Goal: Complete application form

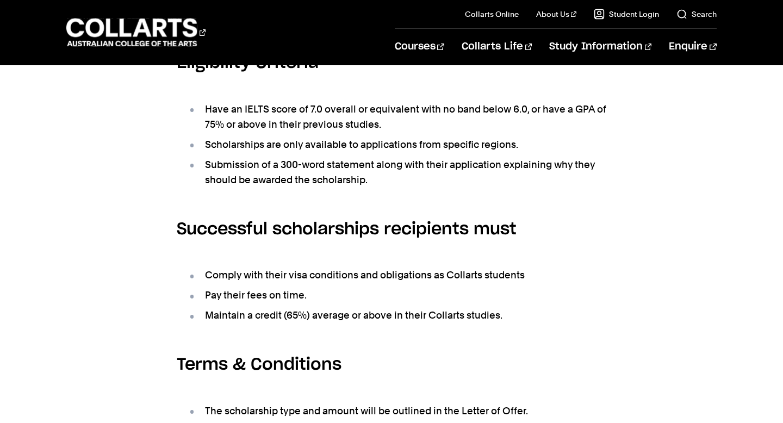
scroll to position [445, 0]
drag, startPoint x: 324, startPoint y: 317, endPoint x: 287, endPoint y: 317, distance: 37.0
click at [287, 317] on li "Maintain a credit (65%) average or above in their Collarts studies." at bounding box center [397, 314] width 419 height 15
click at [348, 307] on ul "Comply with their visa conditions and obligations as Collarts students Pay thei…" at bounding box center [392, 294] width 430 height 83
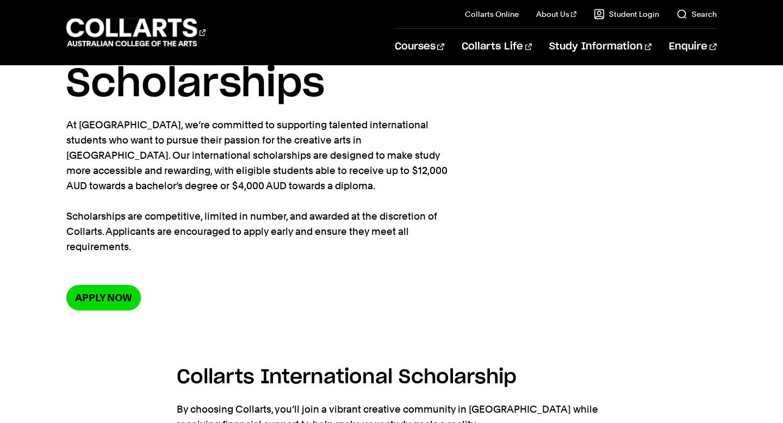
scroll to position [53, 0]
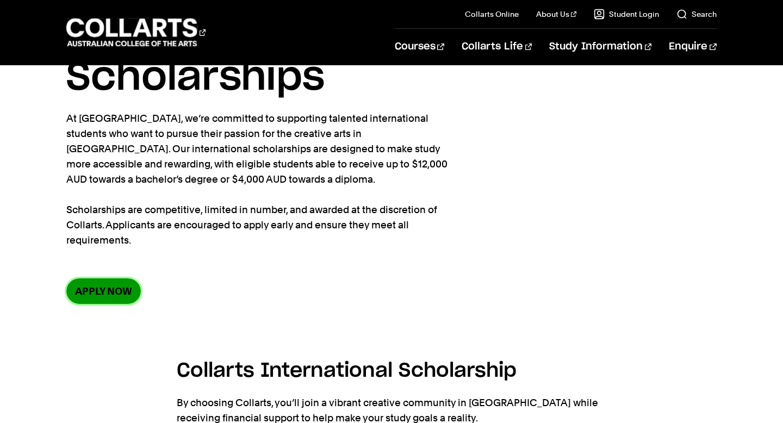
click at [91, 299] on link "Apply now" at bounding box center [103, 291] width 75 height 26
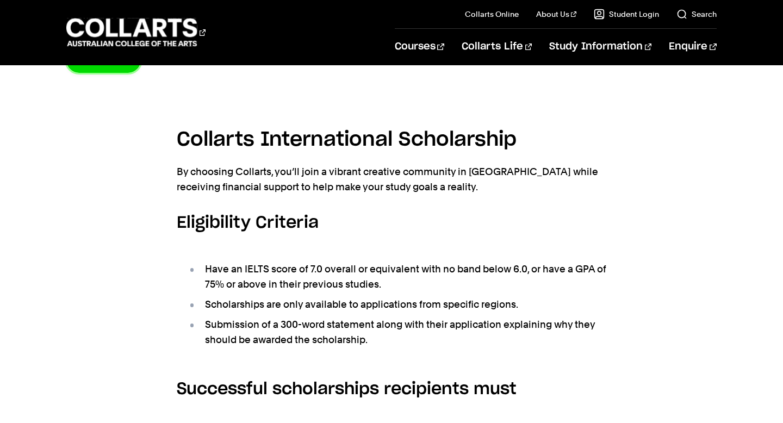
scroll to position [121, 0]
